Goal: Task Accomplishment & Management: Use online tool/utility

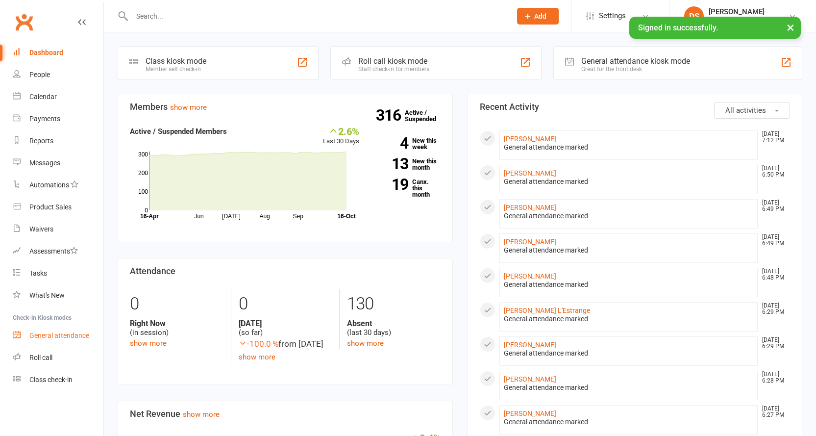
click at [85, 334] on div "General attendance" at bounding box center [59, 335] width 60 height 8
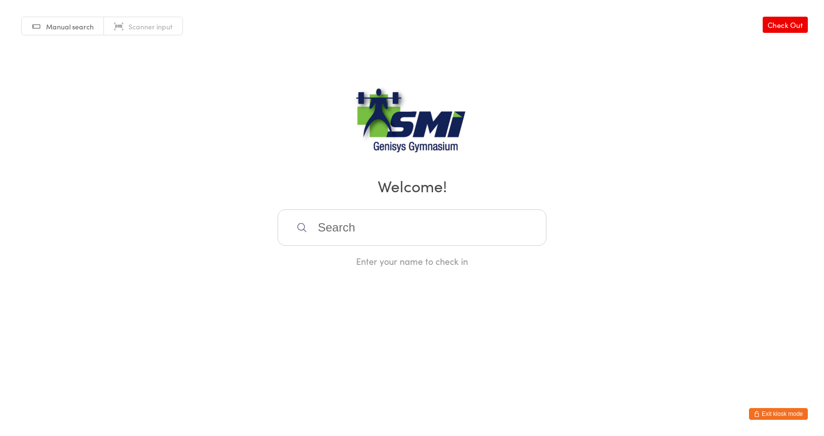
click at [146, 24] on span "Scanner input" at bounding box center [150, 27] width 44 height 10
click at [390, 231] on input "search" at bounding box center [412, 227] width 269 height 36
type input "21571311194"
type input "21571311371"
type input "21571310913"
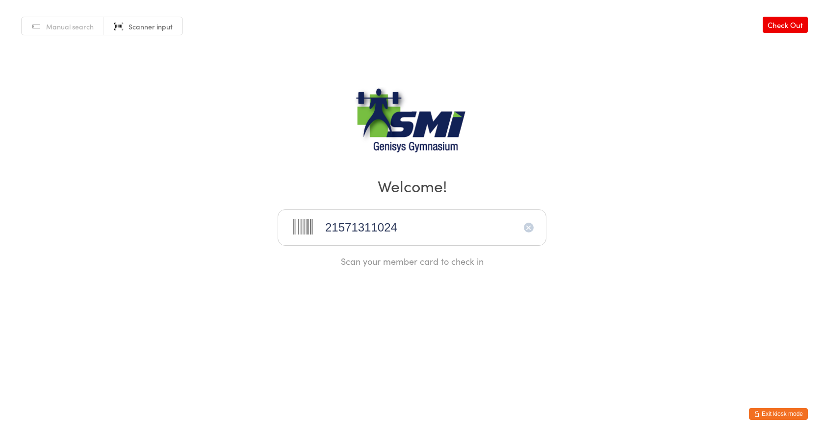
type input "21571311024"
type input "21571310488"
